Goal: Task Accomplishment & Management: Use online tool/utility

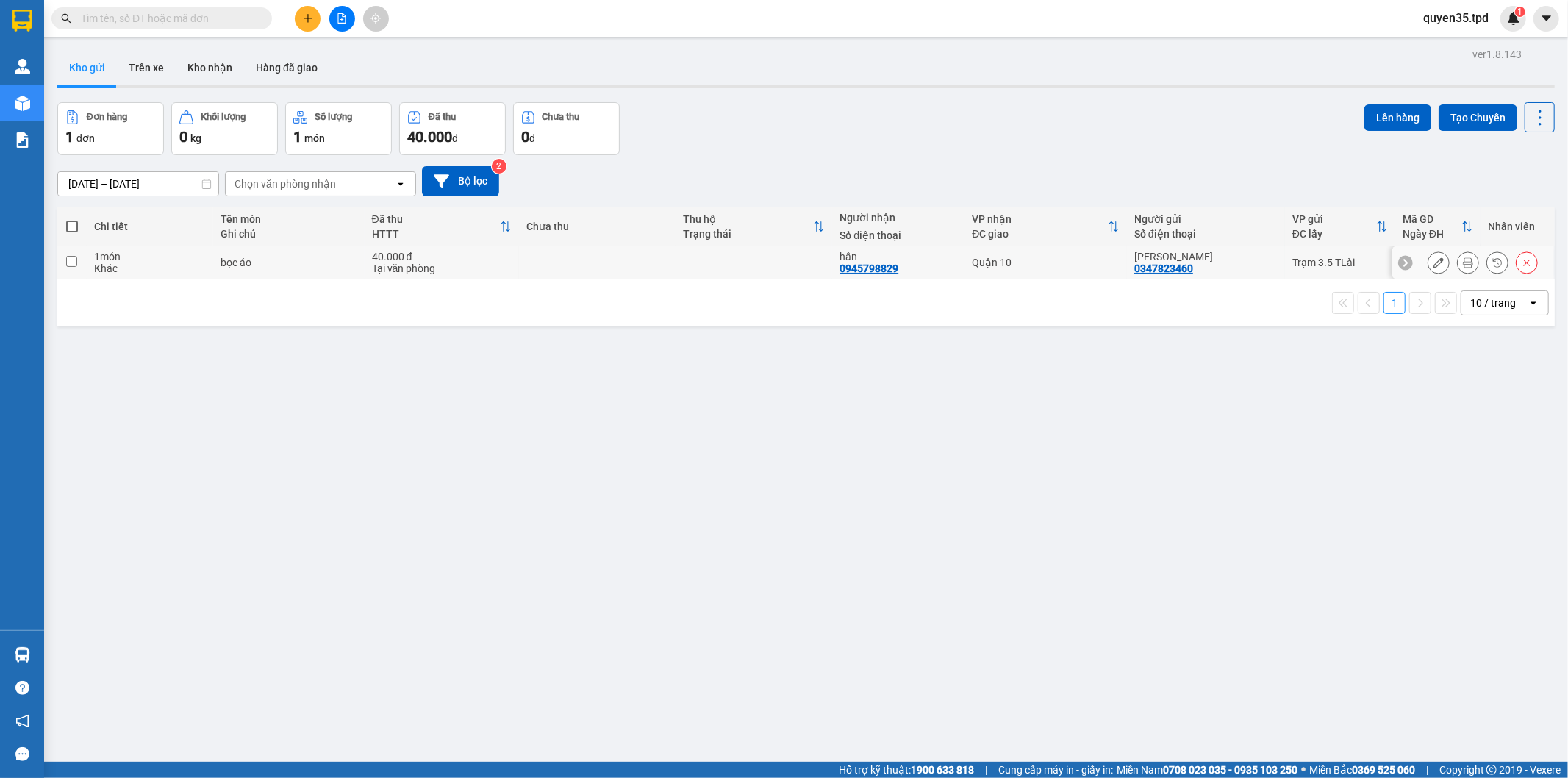
click at [70, 260] on input "checkbox" at bounding box center [71, 260] width 11 height 11
checkbox input "true"
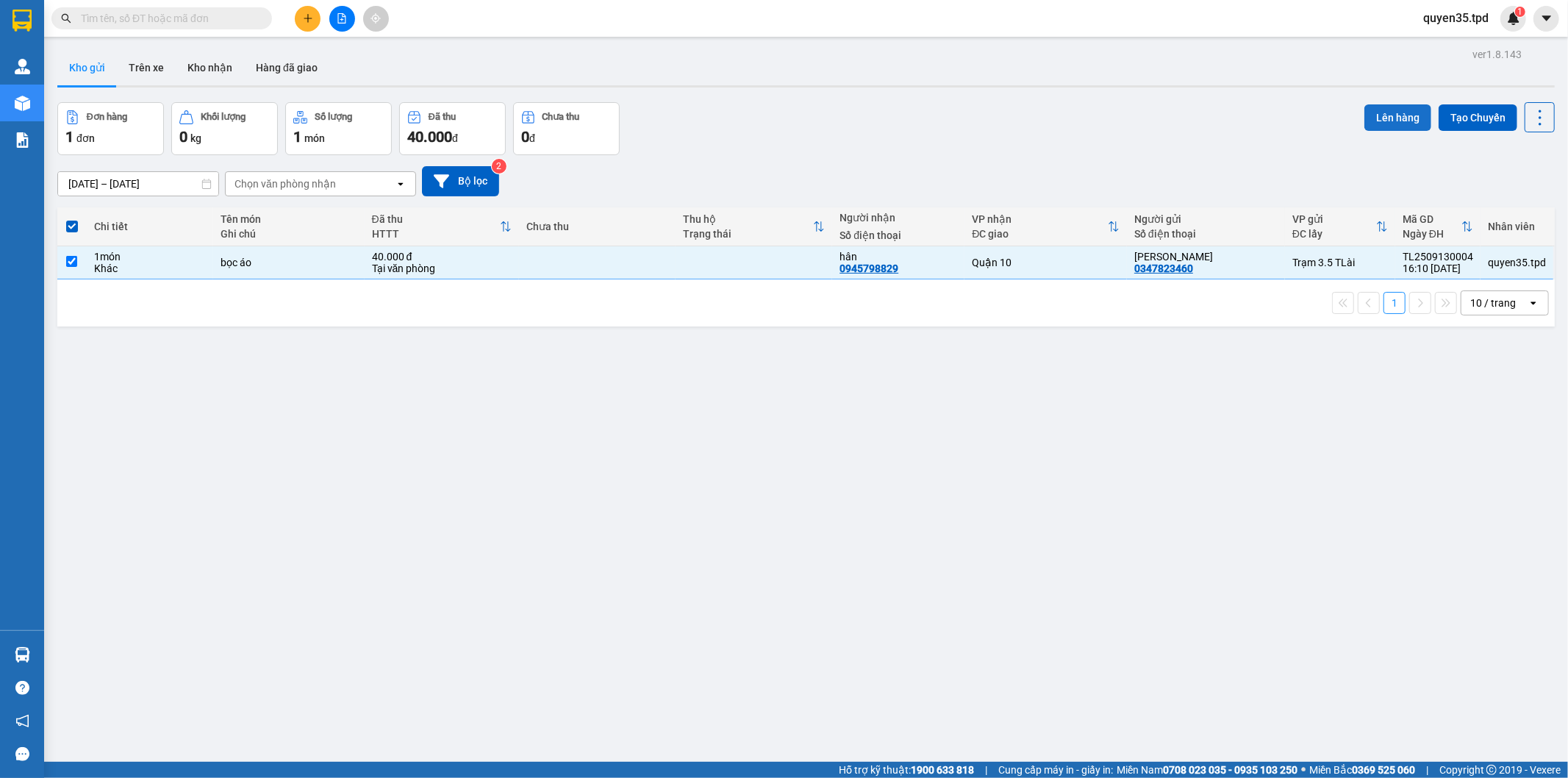
click at [1388, 118] on button "Lên hàng" at bounding box center [1398, 117] width 67 height 26
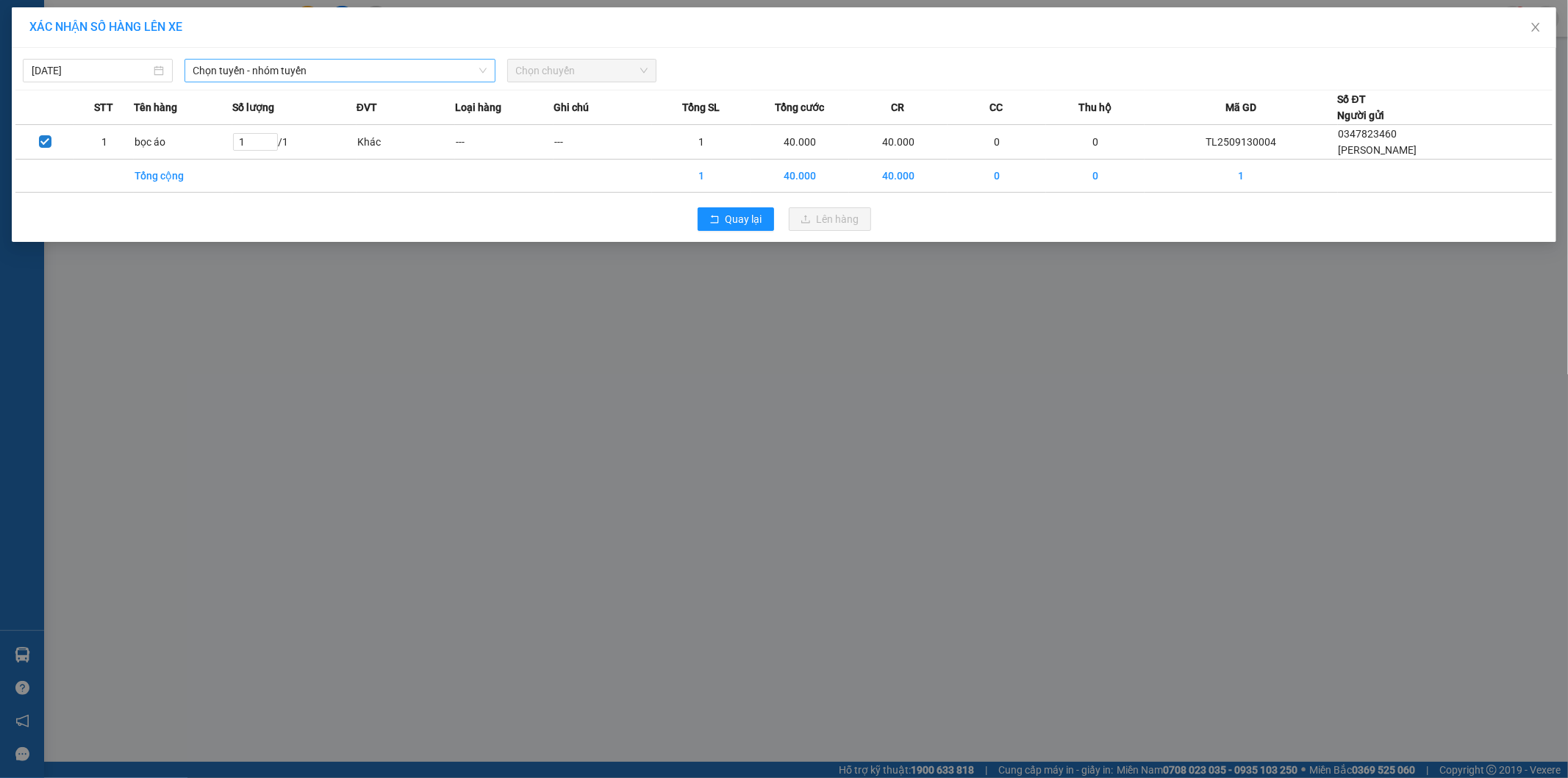
drag, startPoint x: 365, startPoint y: 67, endPoint x: 361, endPoint y: 74, distance: 8.1
click at [364, 66] on span "Chọn tuyến - nhóm tuyến" at bounding box center [340, 70] width 293 height 22
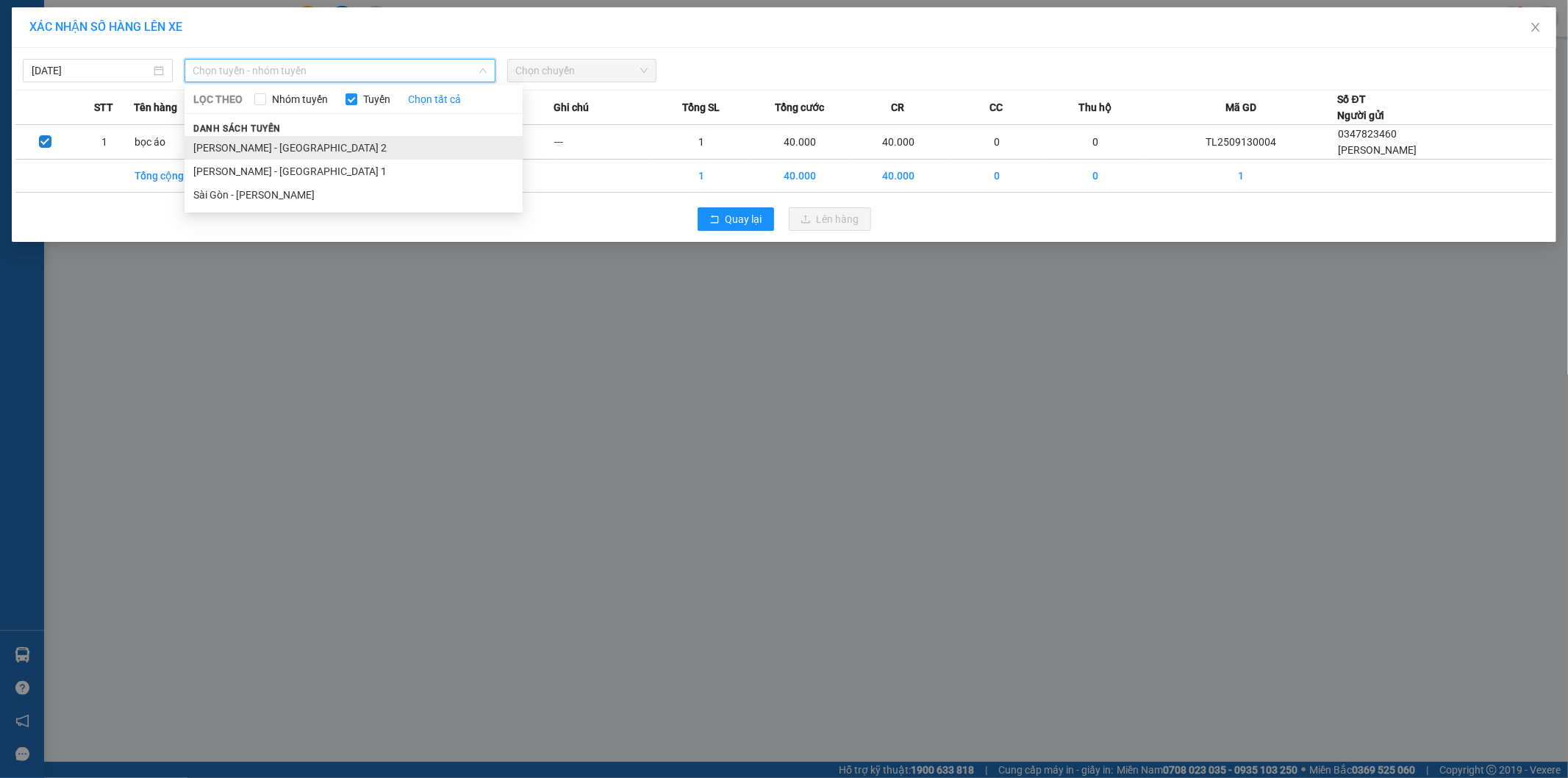
drag, startPoint x: 284, startPoint y: 147, endPoint x: 394, endPoint y: 134, distance: 110.8
click at [287, 147] on li "[PERSON_NAME] - [GEOGRAPHIC_DATA] 2" at bounding box center [353, 147] width 338 height 24
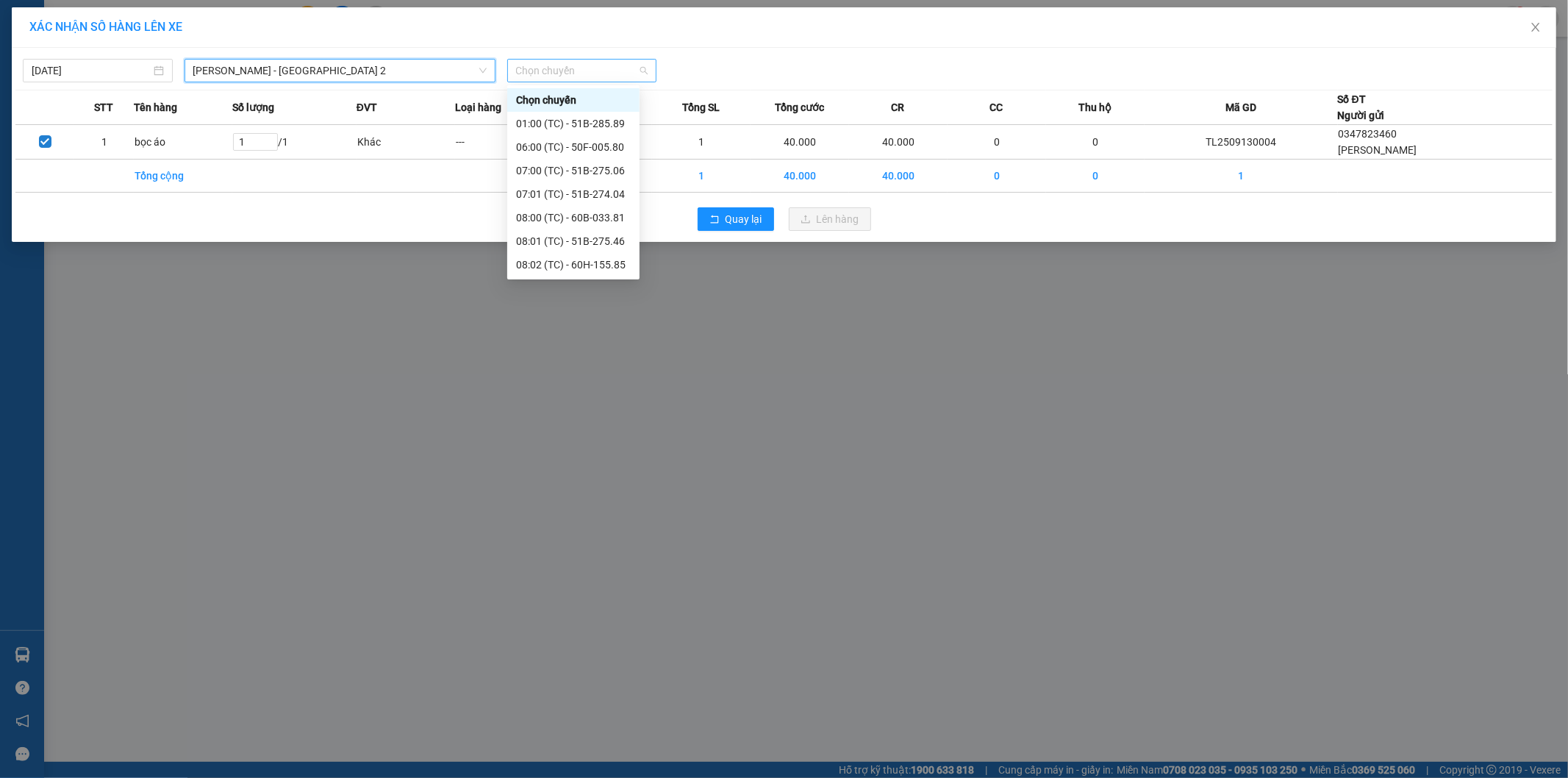
click at [585, 69] on span "Chọn chuyến" at bounding box center [582, 70] width 133 height 22
click at [603, 243] on div "17:01 (TC) - 60F-005.82" at bounding box center [573, 242] width 115 height 16
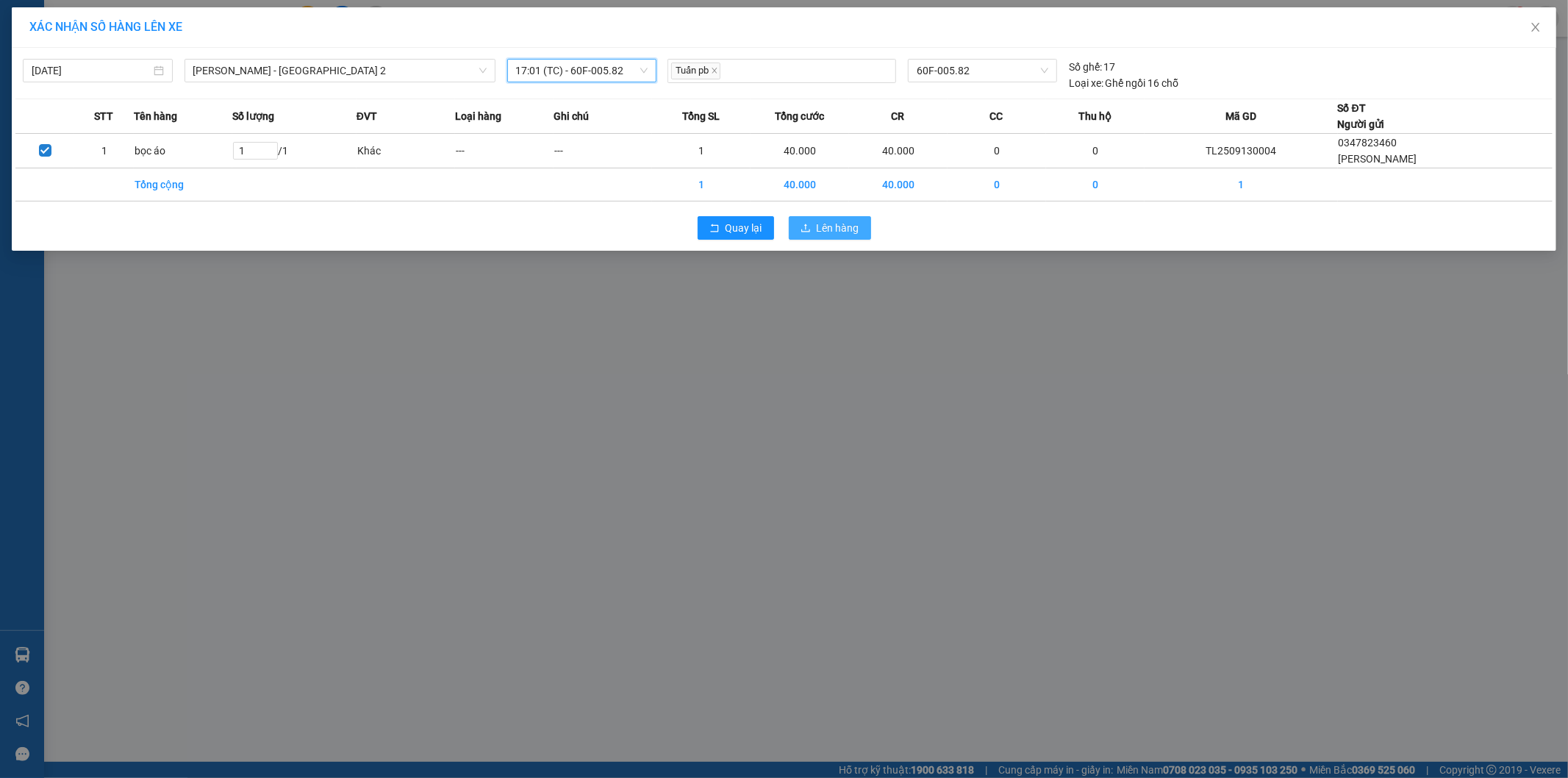
click at [839, 229] on span "Lên hàng" at bounding box center [838, 228] width 43 height 16
